Goal: Task Accomplishment & Management: Manage account settings

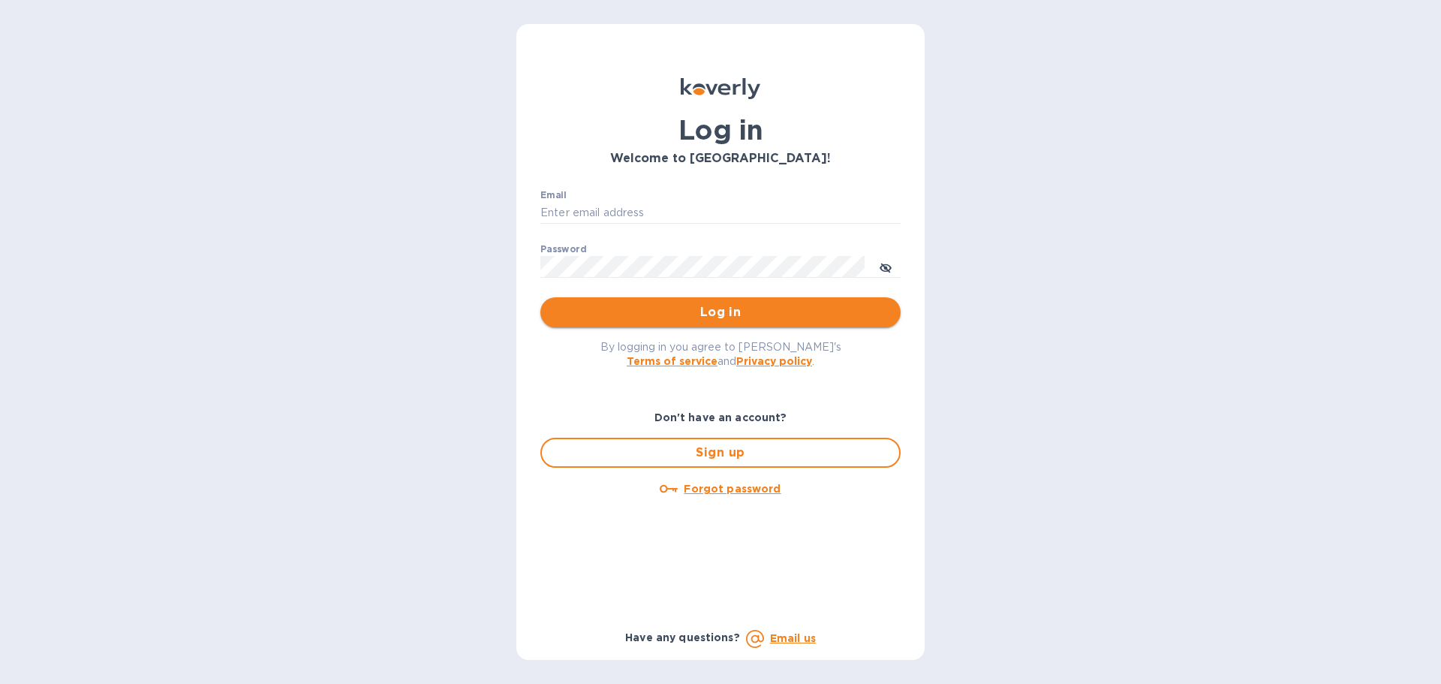
type input "[EMAIL_ADDRESS][DOMAIN_NAME]"
click at [722, 313] on span "Log in" at bounding box center [721, 312] width 336 height 18
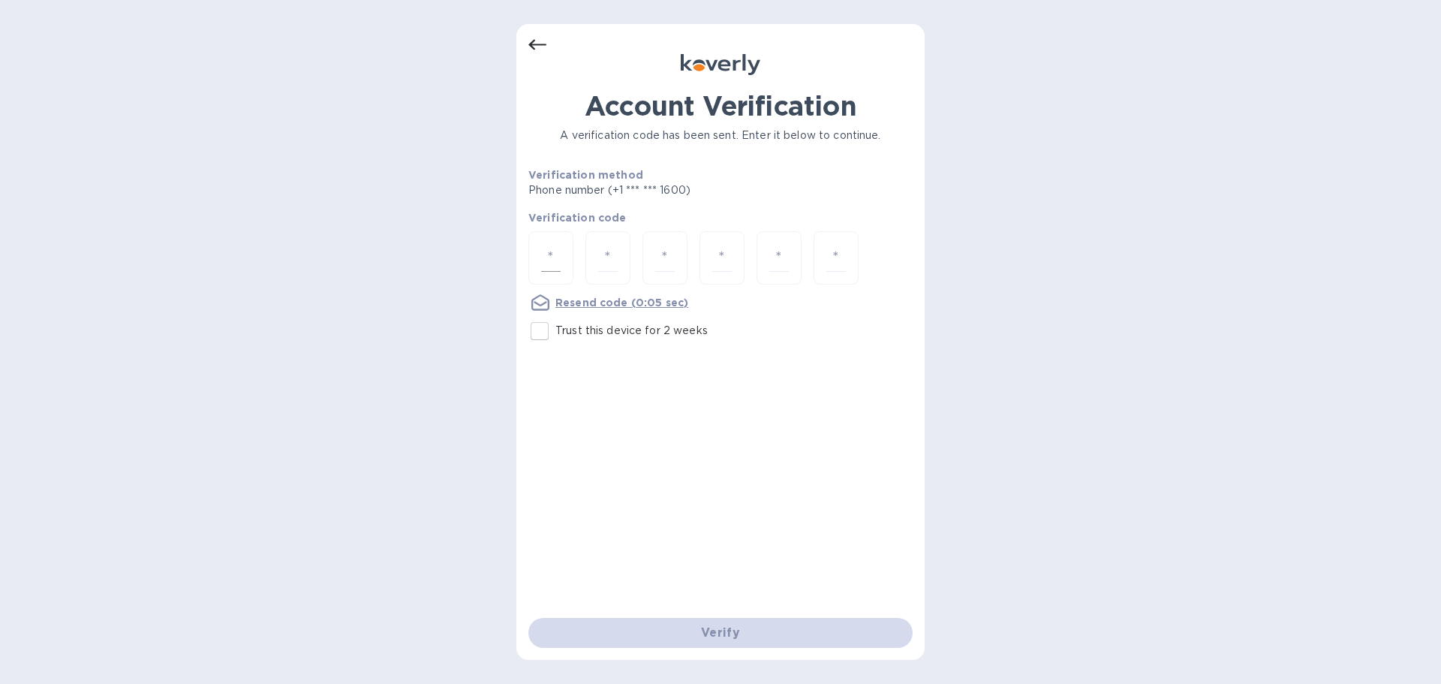
click at [561, 259] on div at bounding box center [551, 257] width 45 height 53
paste input "3"
type input "3"
type input "5"
type input "6"
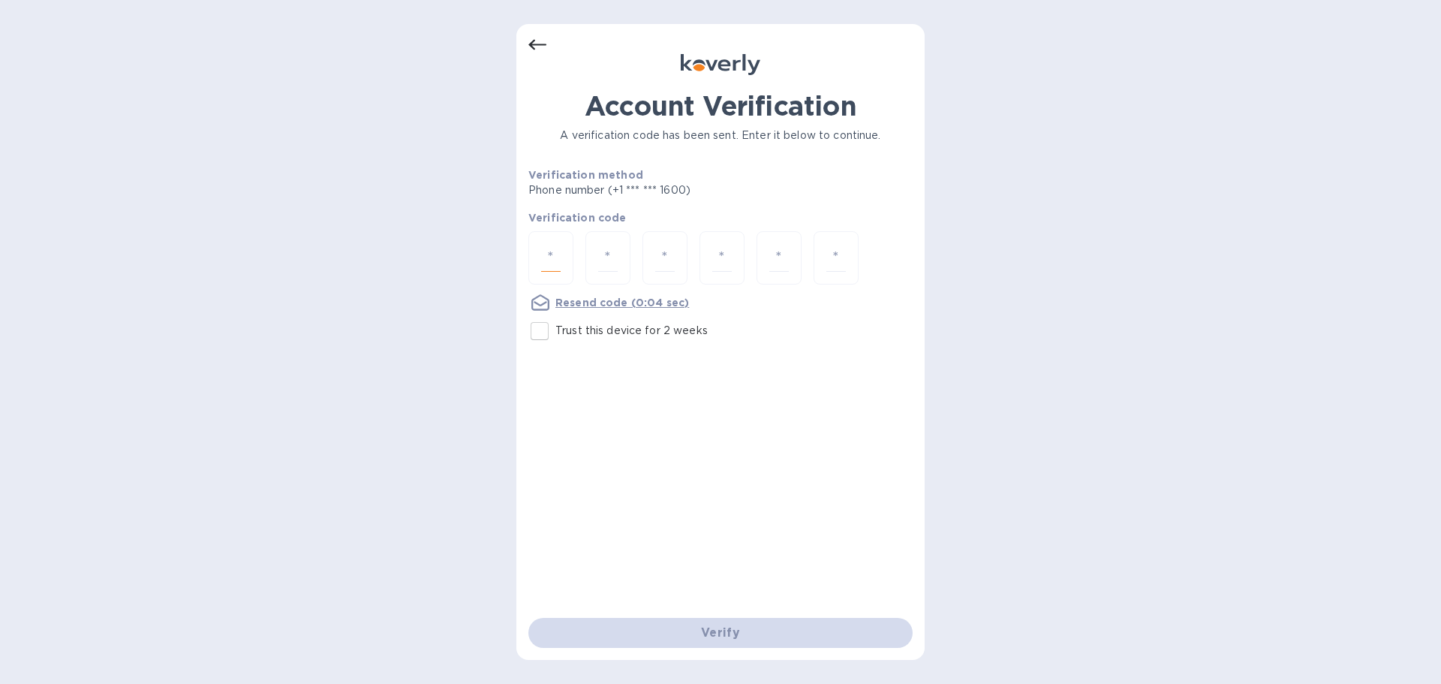
type input "6"
type input "8"
type input "1"
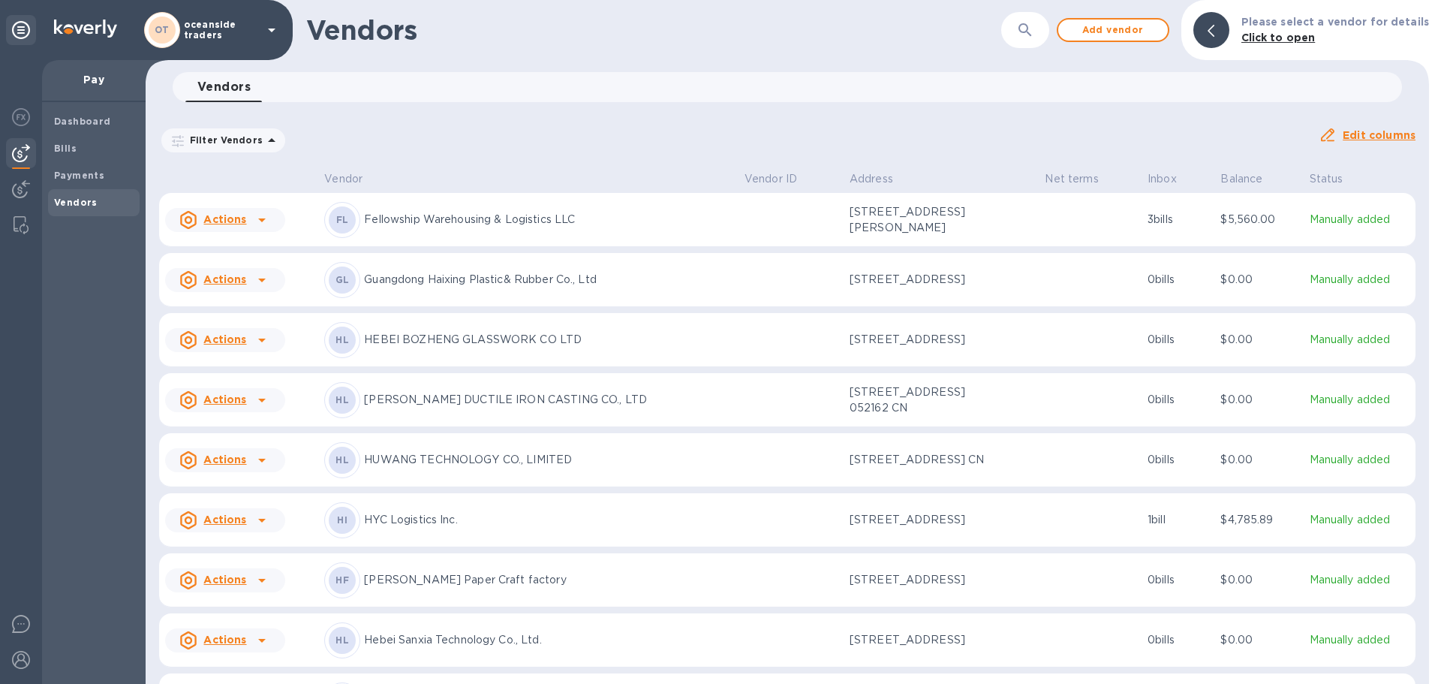
click at [423, 133] on div "Filter Vendors Auto pay: All" at bounding box center [733, 140] width 1148 height 29
click at [96, 128] on div "Dashboard" at bounding box center [94, 121] width 92 height 27
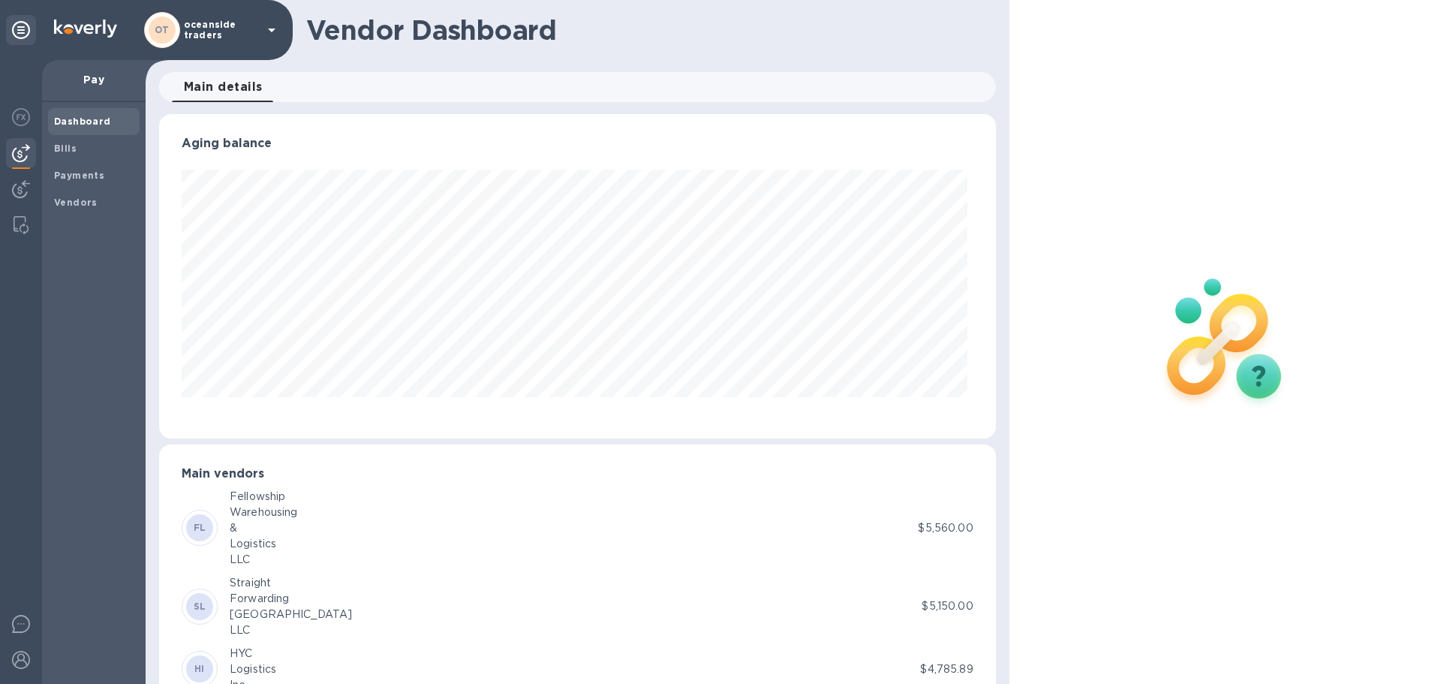
scroll to position [324, 830]
click at [73, 147] on b "Bills" at bounding box center [65, 148] width 23 height 11
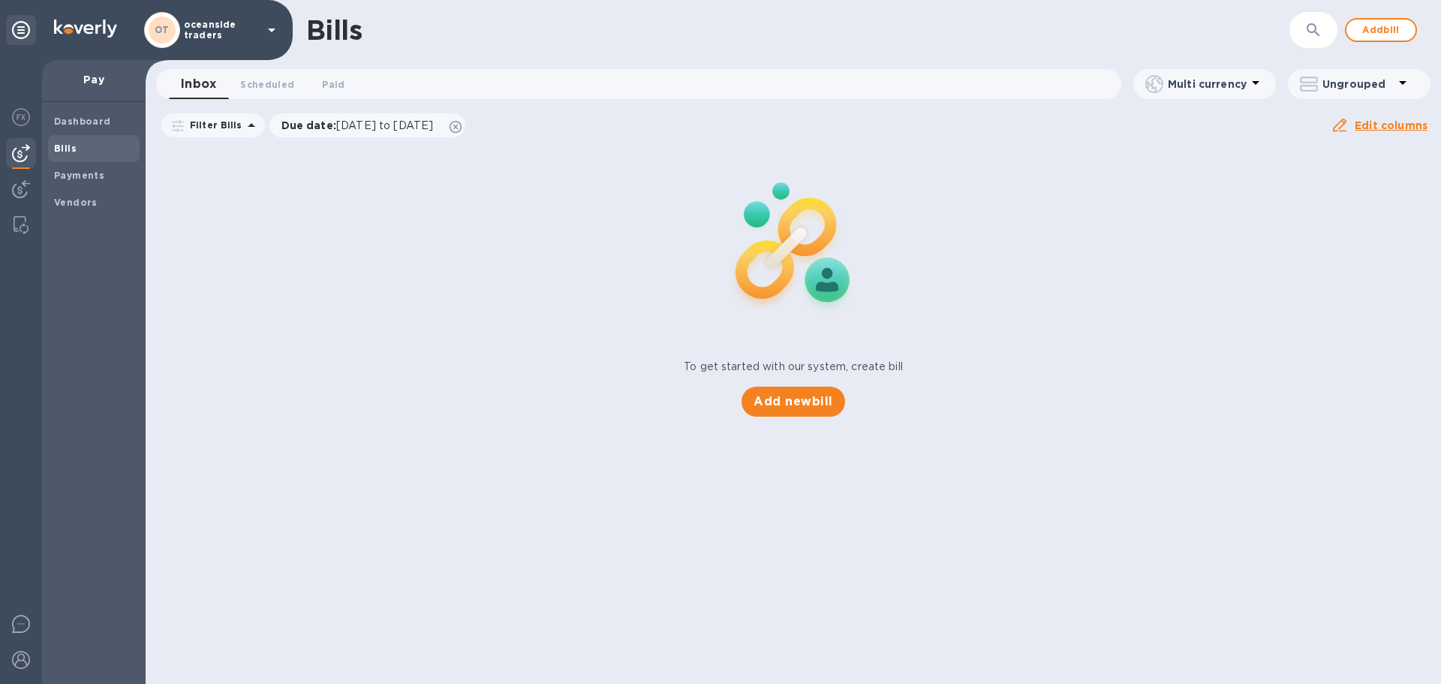
click at [76, 149] on span "Bills" at bounding box center [94, 148] width 80 height 15
click at [74, 158] on div "Bills" at bounding box center [94, 148] width 92 height 27
click at [77, 174] on b "Payments" at bounding box center [79, 175] width 50 height 11
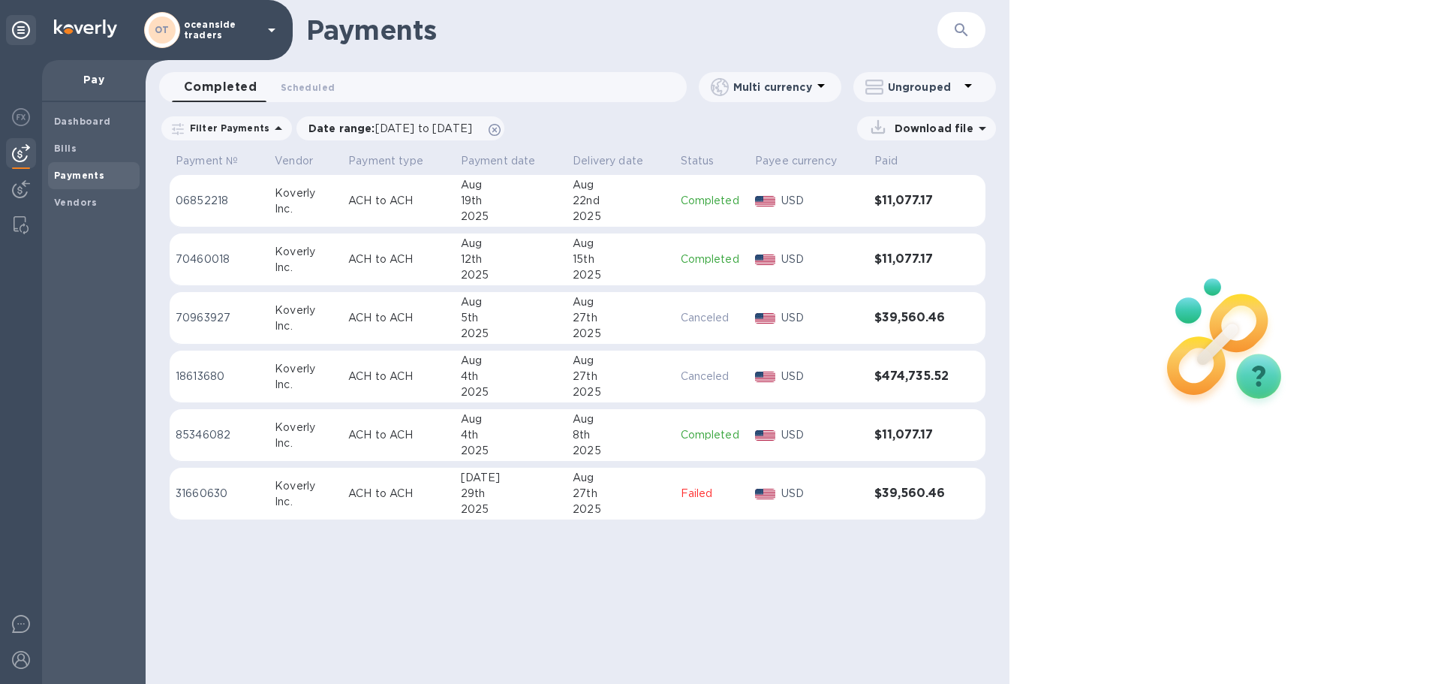
drag, startPoint x: 372, startPoint y: 597, endPoint x: 375, endPoint y: 588, distance: 9.5
click at [372, 596] on div "Payments ​ Completed 0 Scheduled 0 Multi currency Ungrouped Filter Payments Dat…" at bounding box center [578, 342] width 864 height 684
click at [501, 132] on icon at bounding box center [495, 130] width 12 height 12
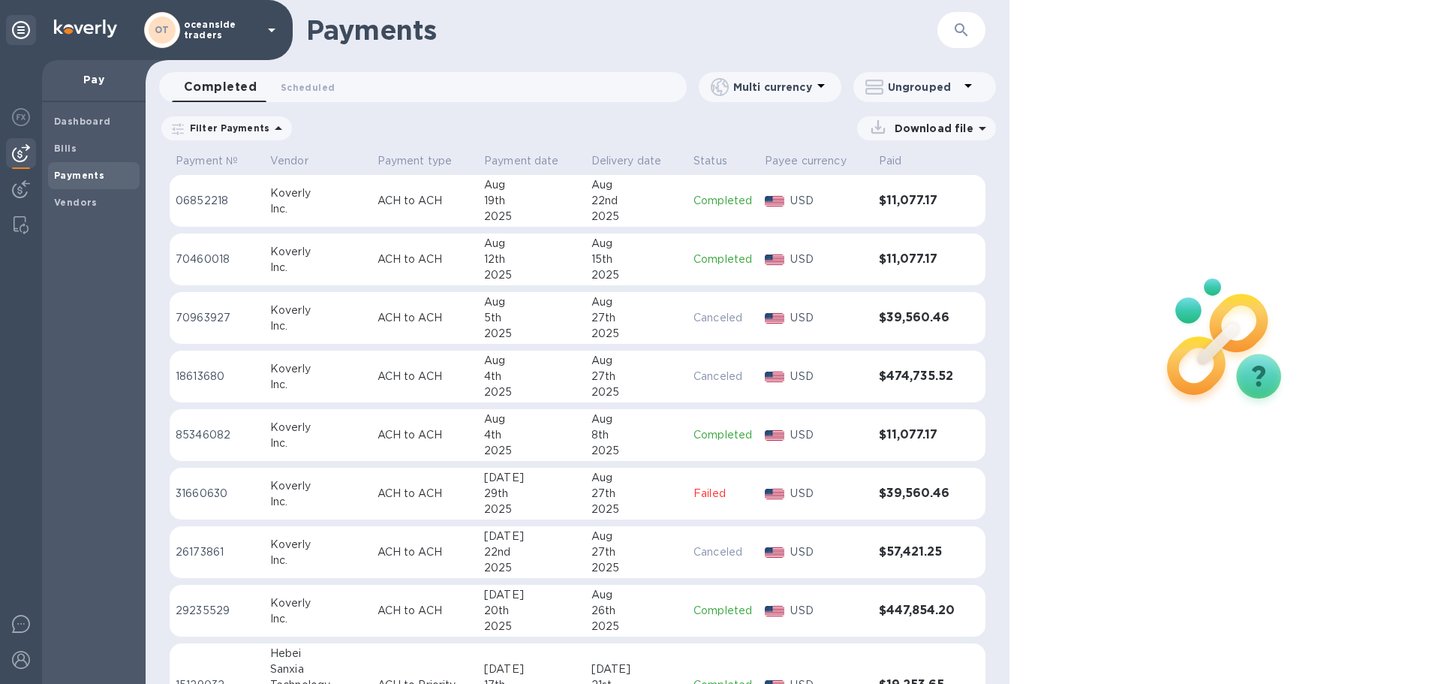
drag, startPoint x: 1012, startPoint y: 31, endPoint x: 1025, endPoint y: 31, distance: 13.5
click at [1021, 31] on div at bounding box center [1226, 342] width 432 height 684
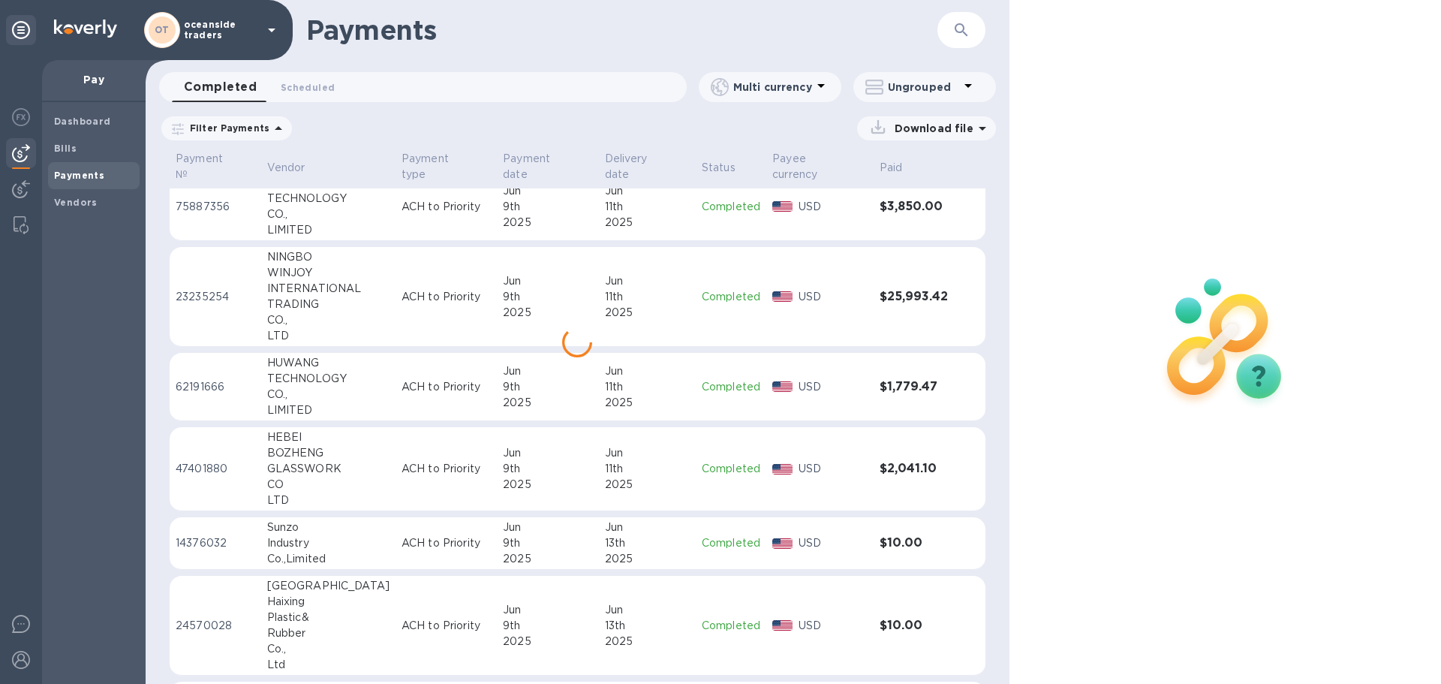
scroll to position [3341, 0]
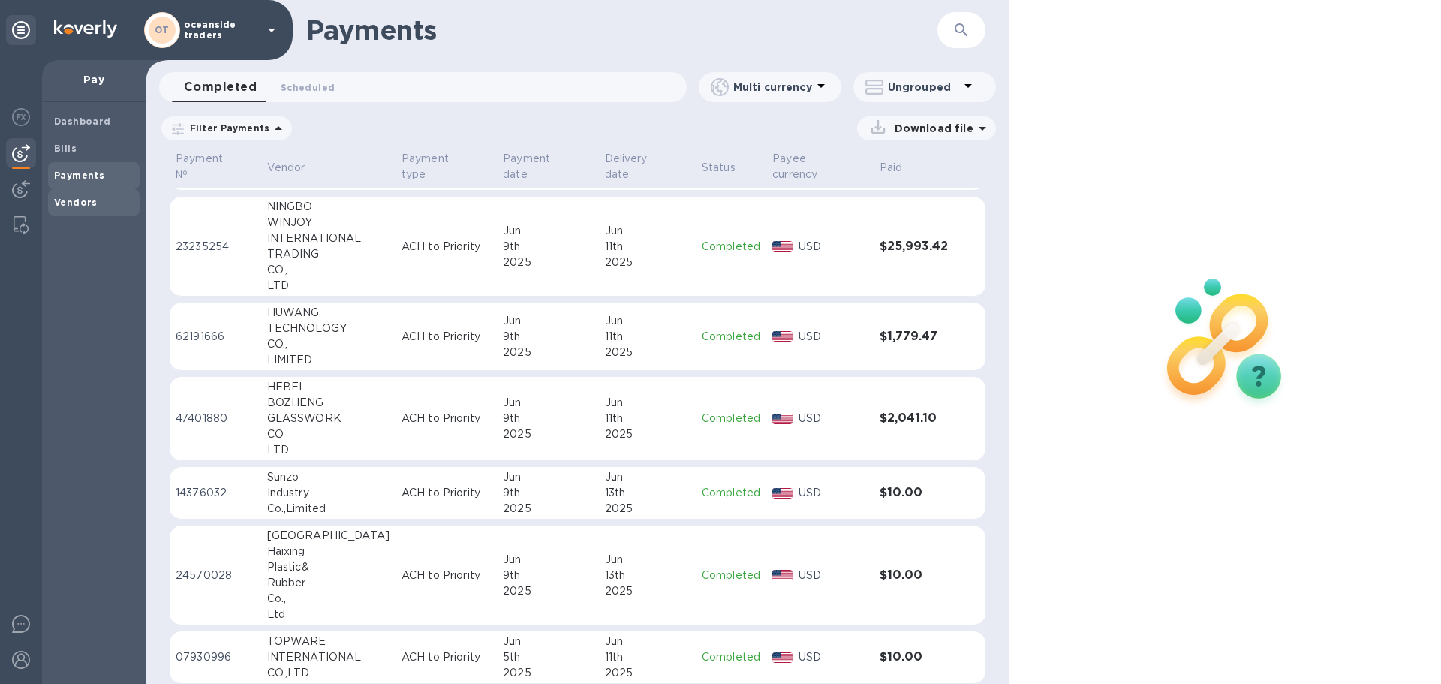
click at [86, 203] on b "Vendors" at bounding box center [76, 202] width 44 height 11
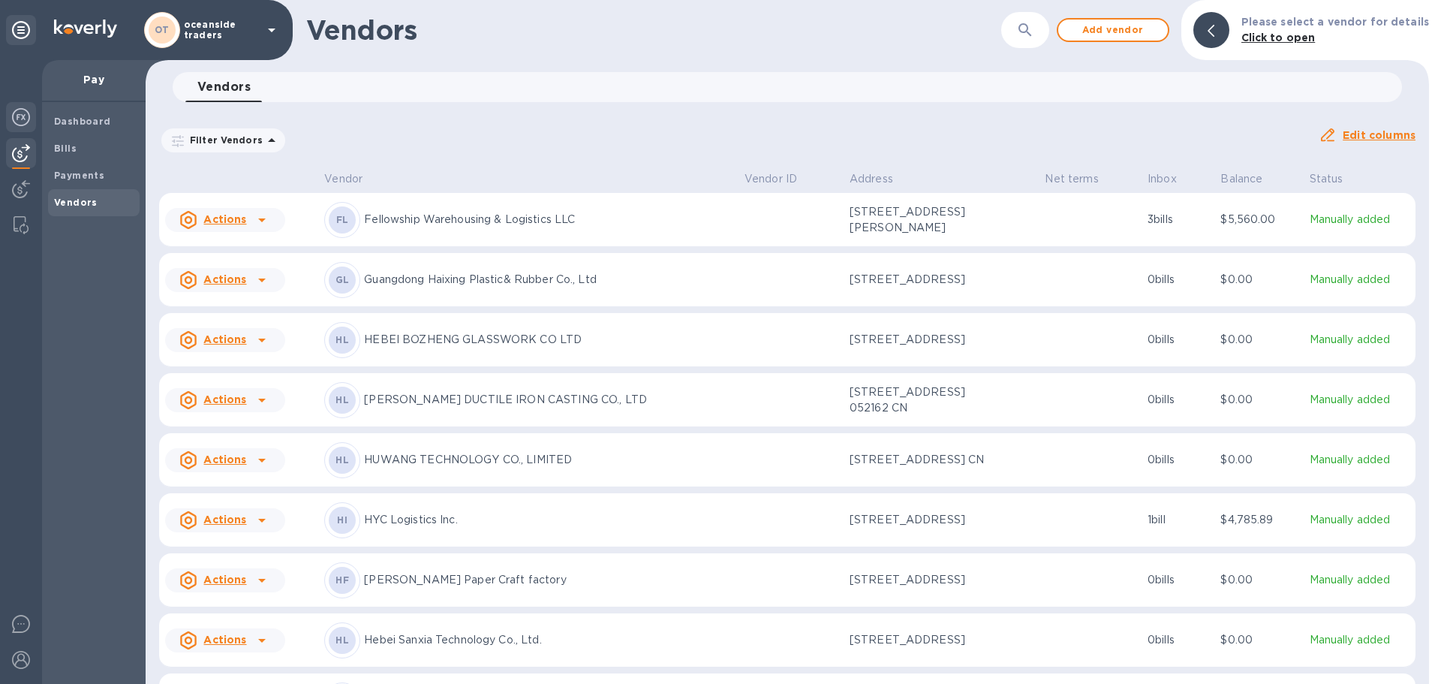
click at [14, 118] on img at bounding box center [21, 117] width 18 height 18
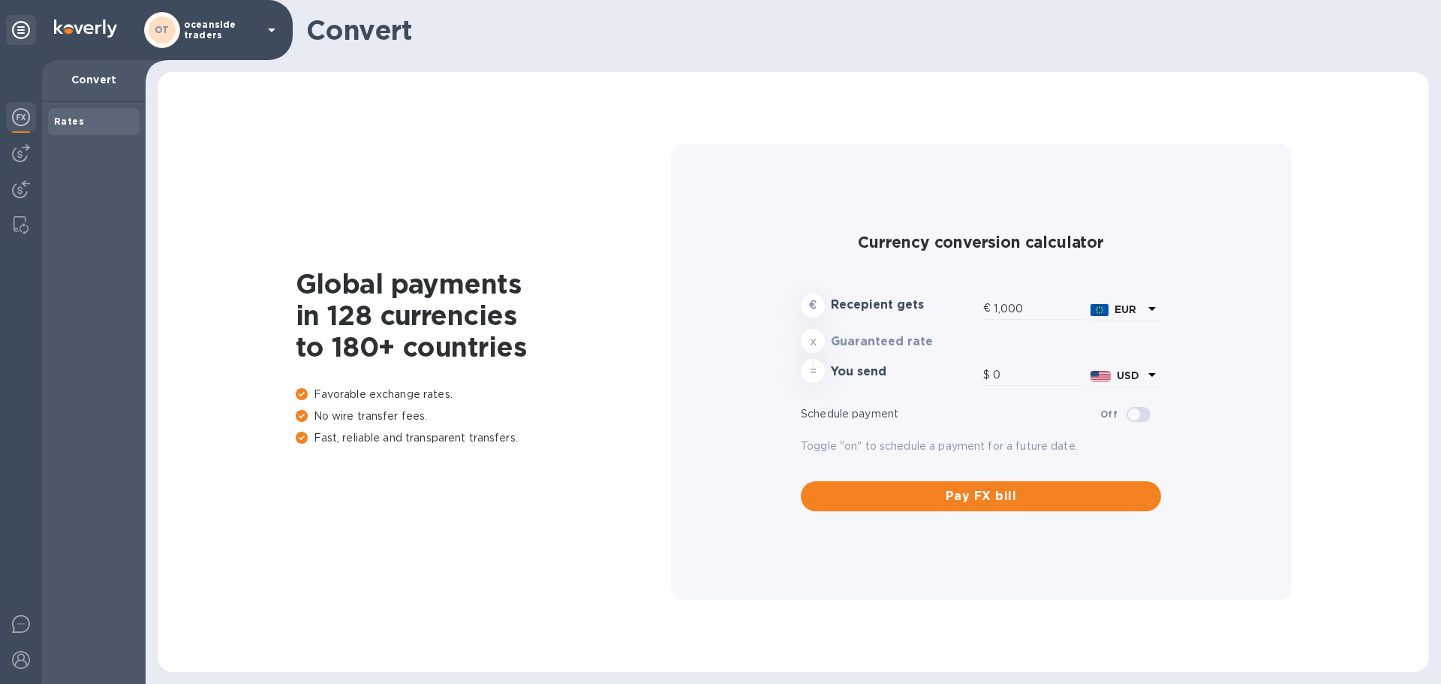
type input "1,178.88"
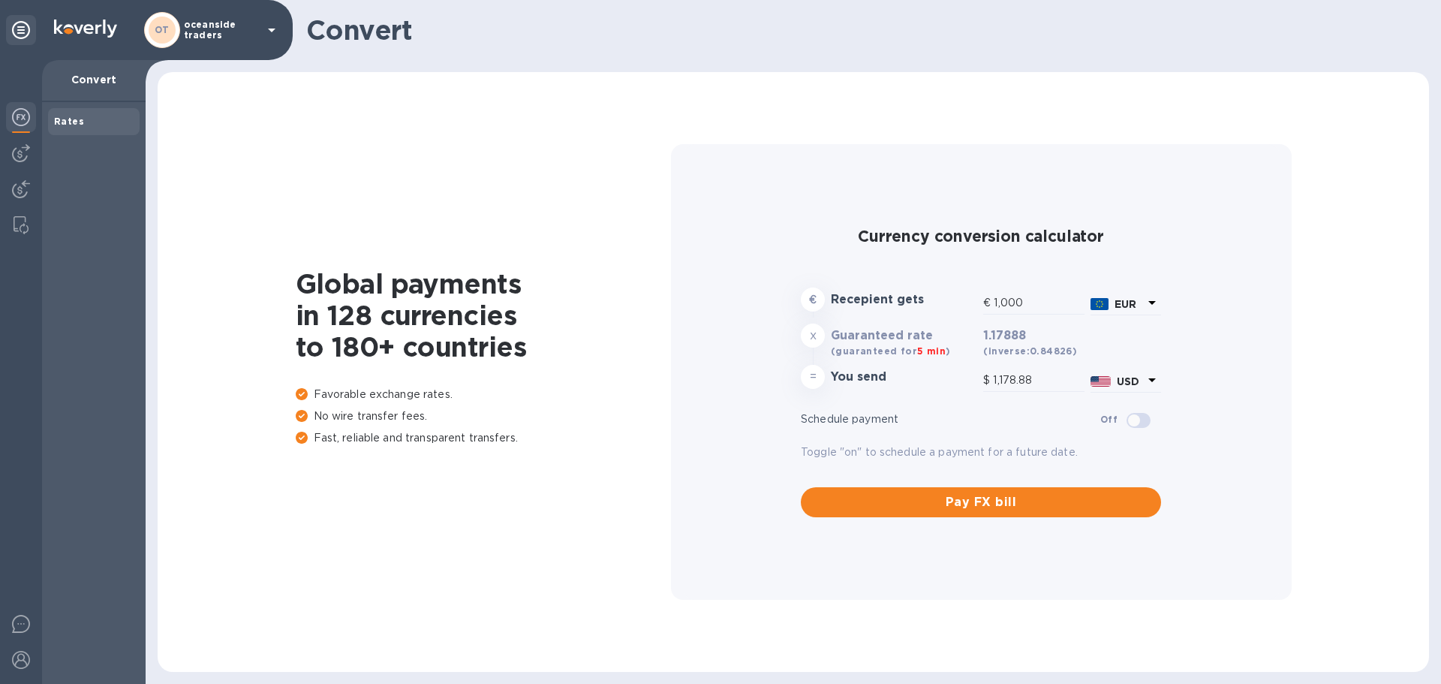
click at [374, 541] on div "Global payments in 128 currencies to 180+ countries Favorable exchange rates. N…" at bounding box center [794, 372] width 1242 height 570
click at [32, 168] on div at bounding box center [21, 372] width 42 height 624
click at [220, 27] on p "oceanside traders" at bounding box center [221, 30] width 75 height 21
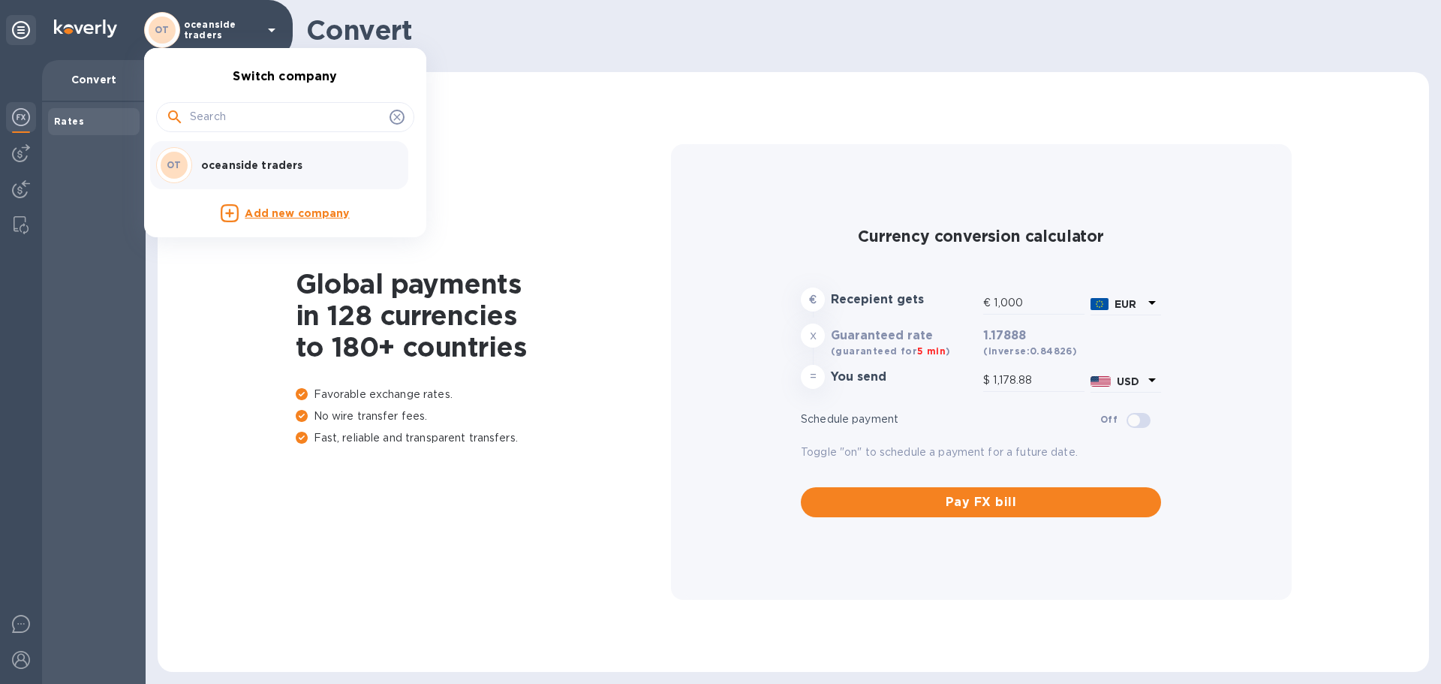
click at [84, 78] on div at bounding box center [720, 342] width 1441 height 684
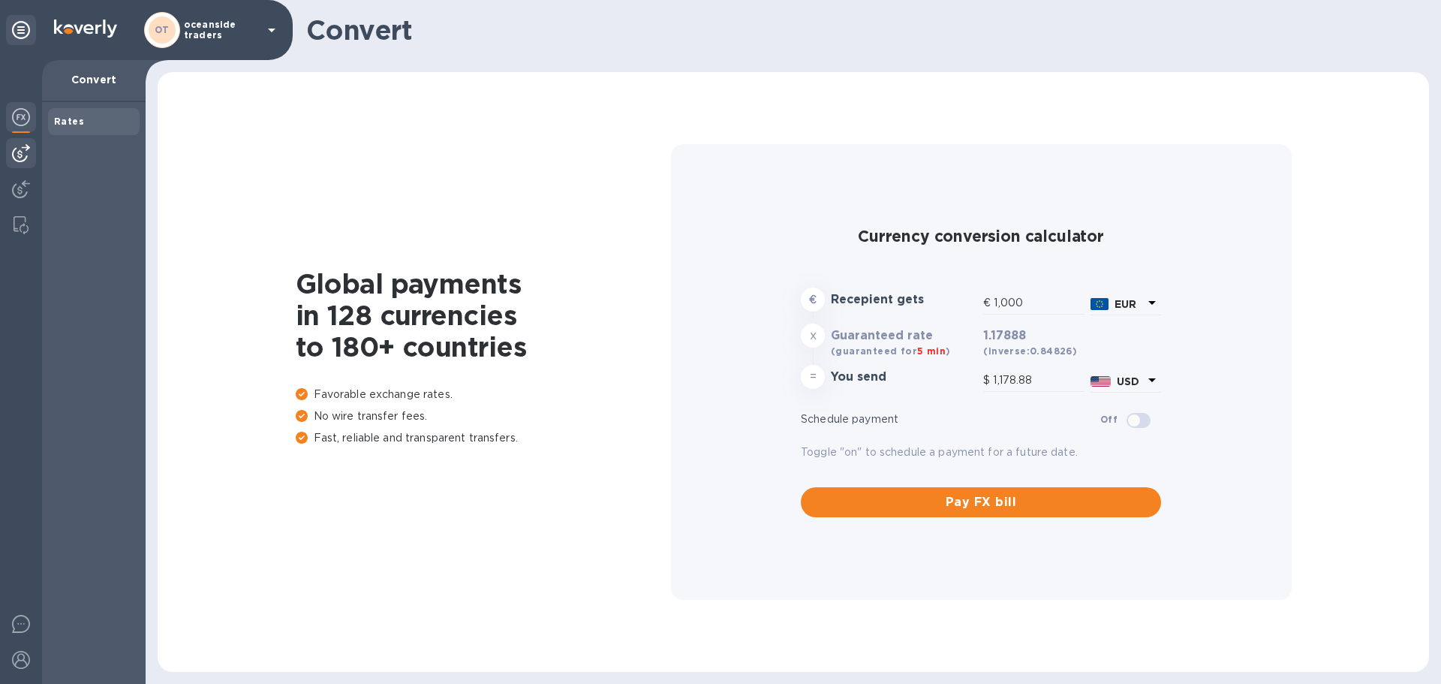
click at [14, 149] on img at bounding box center [21, 153] width 18 height 18
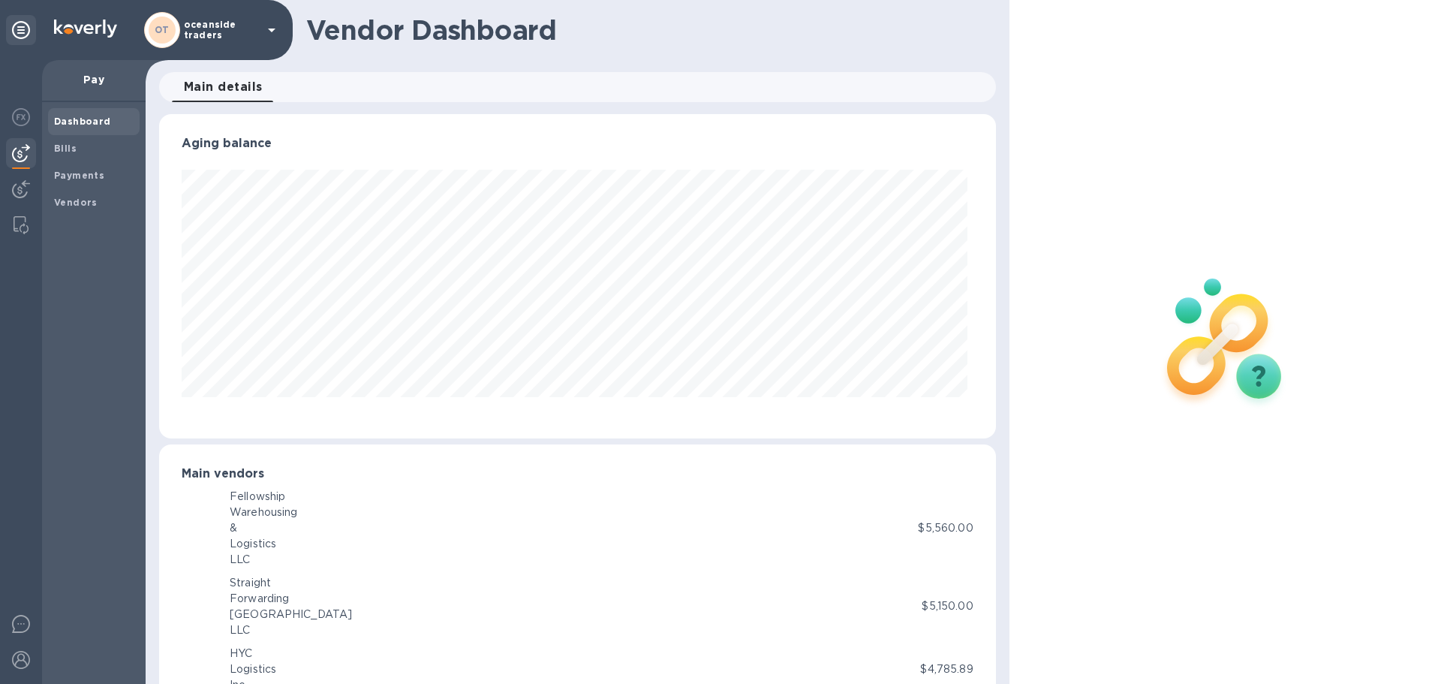
scroll to position [324, 830]
